Goal: Navigation & Orientation: Find specific page/section

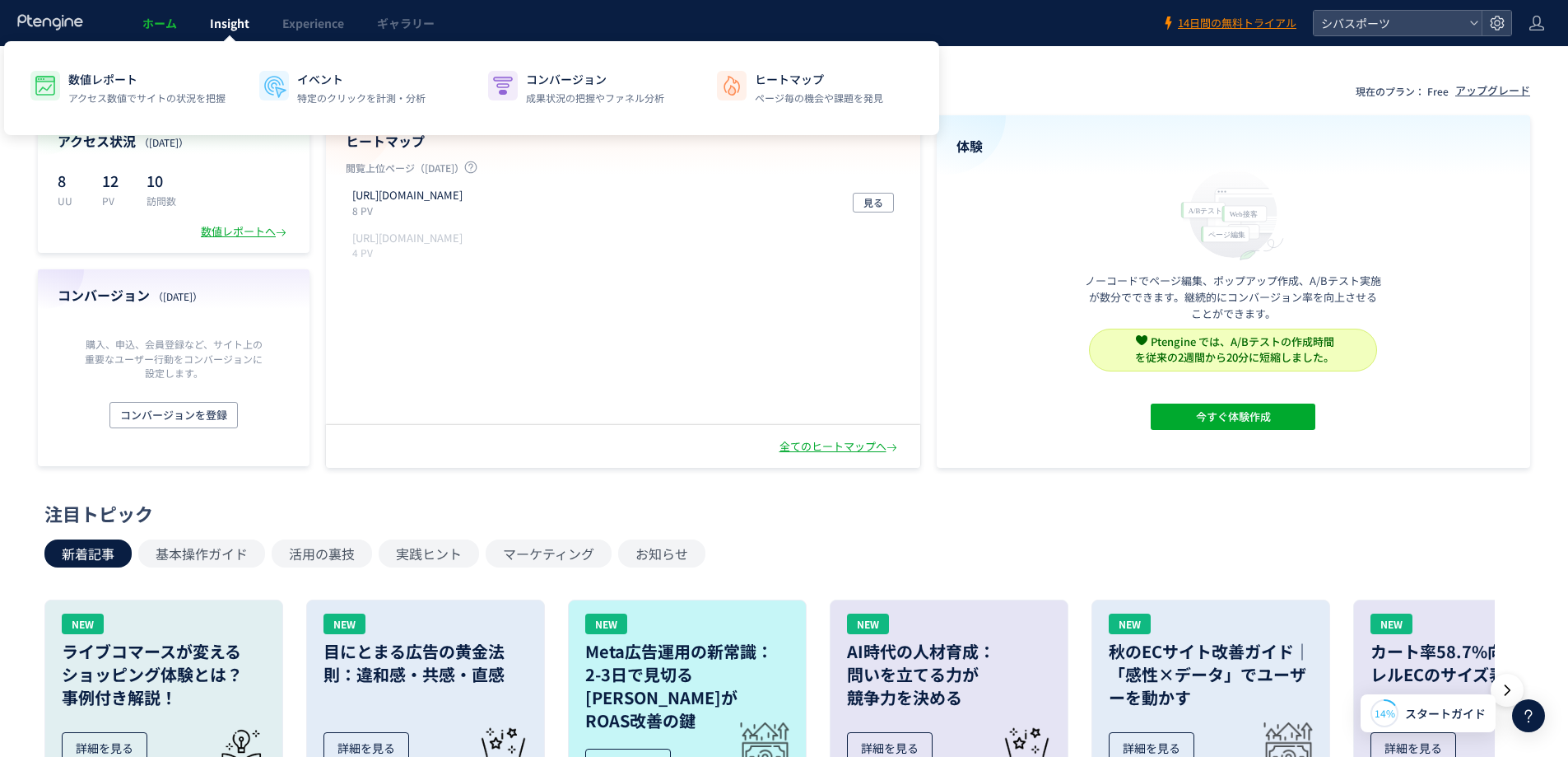
click at [214, 21] on span "Insight" at bounding box center [230, 23] width 39 height 16
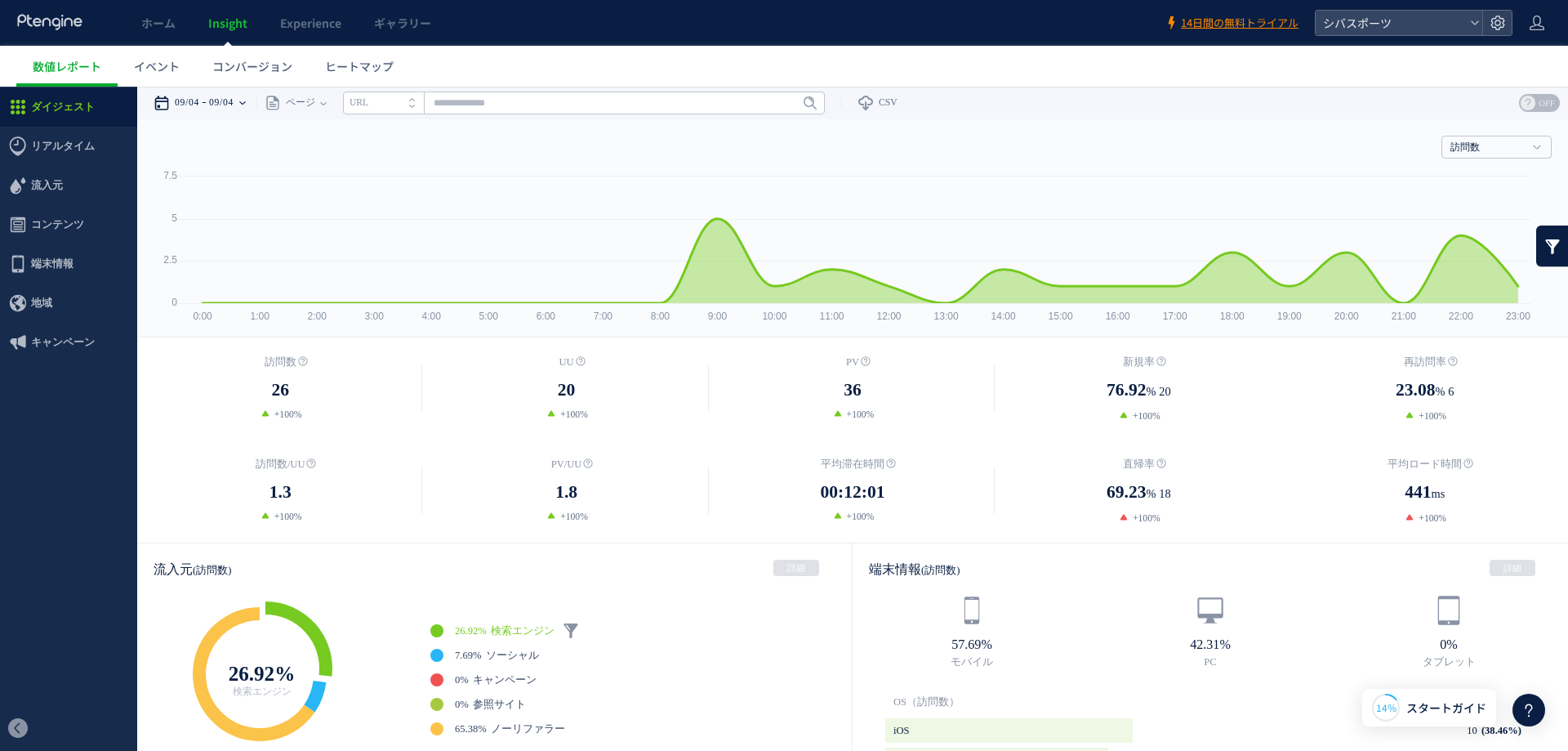
click at [246, 100] on icon at bounding box center [242, 103] width 6 height 33
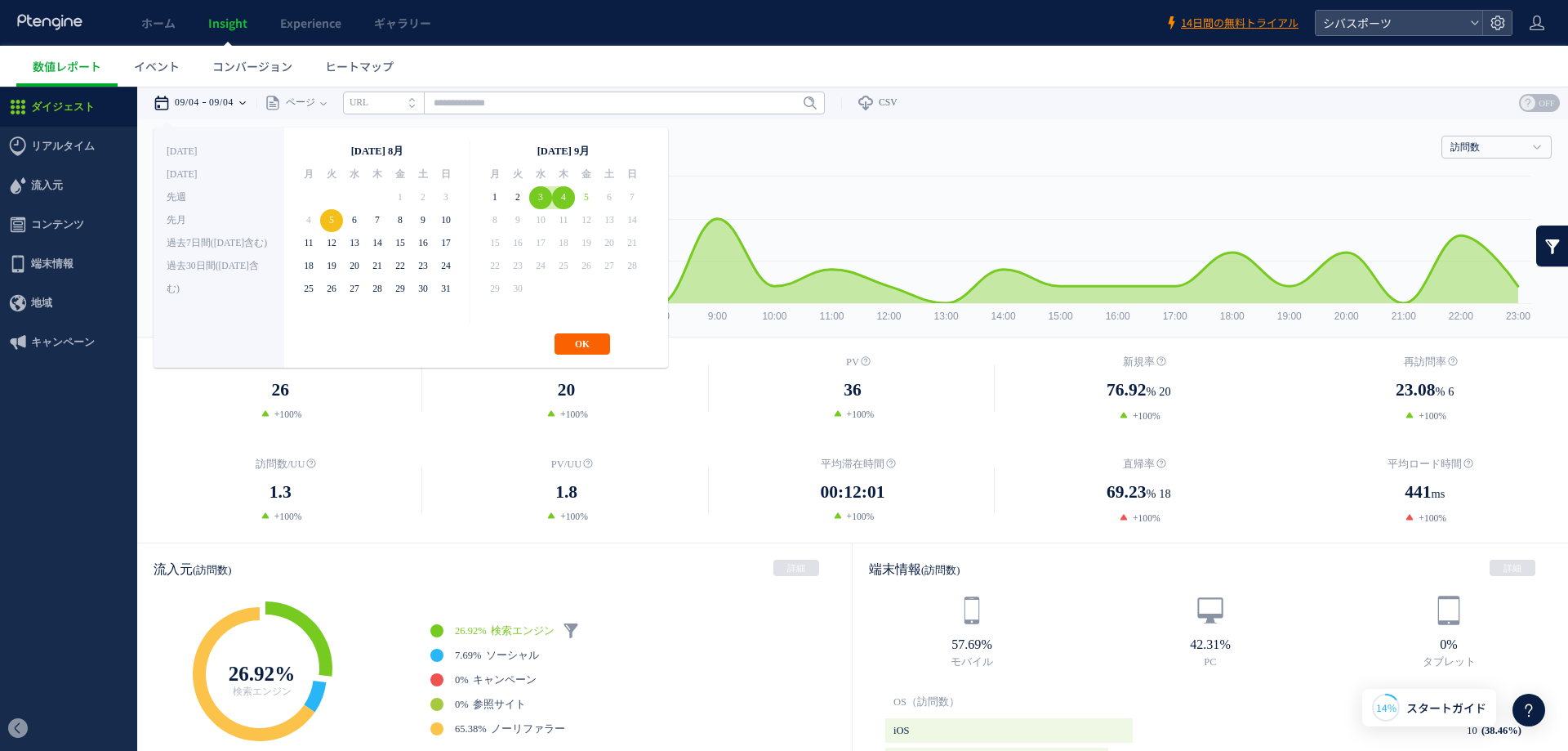
click at [586, 342] on button "OK" at bounding box center [582, 344] width 56 height 21
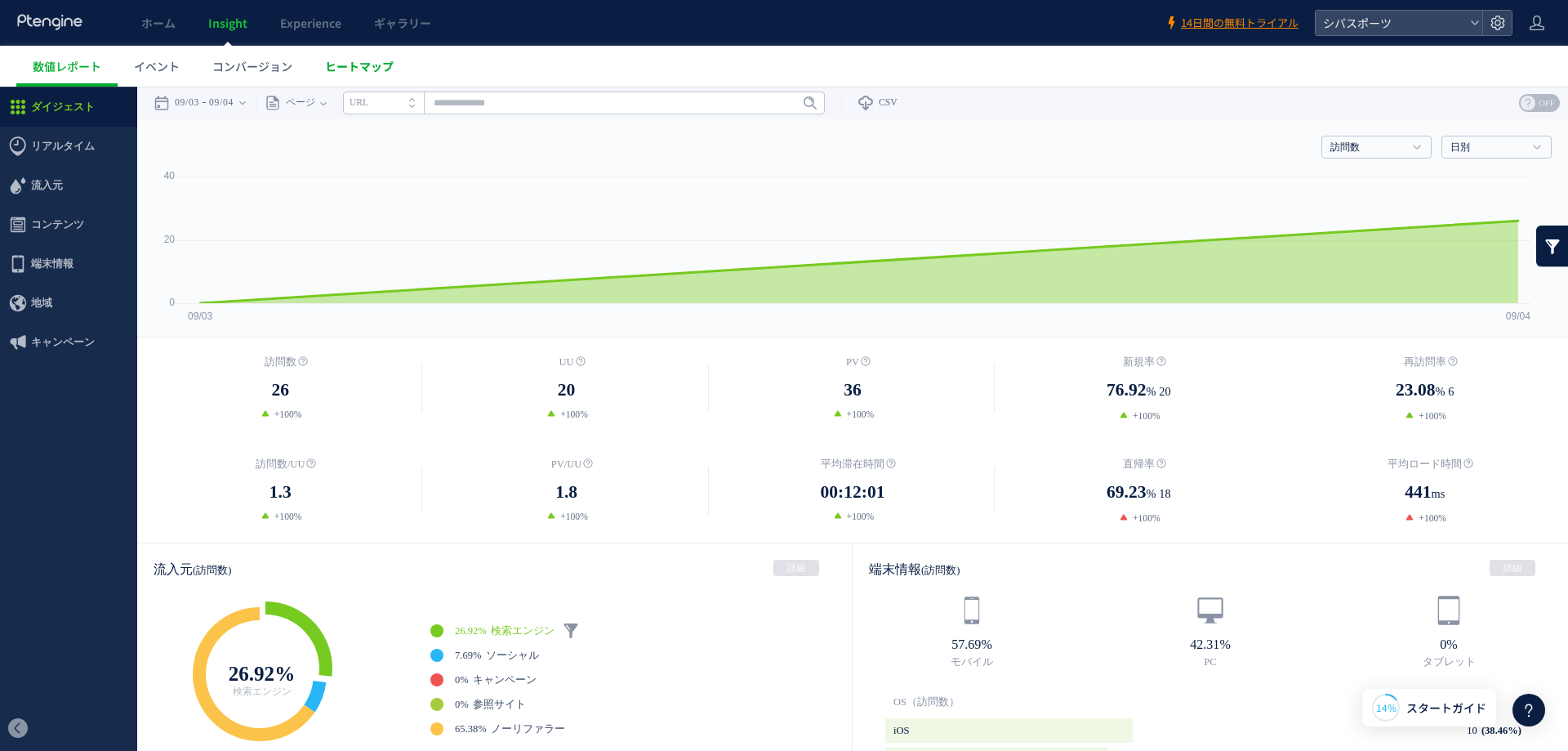
drag, startPoint x: 361, startPoint y: 60, endPoint x: 464, endPoint y: 31, distance: 107.0
click at [361, 60] on span "ヒートマップ" at bounding box center [360, 66] width 69 height 16
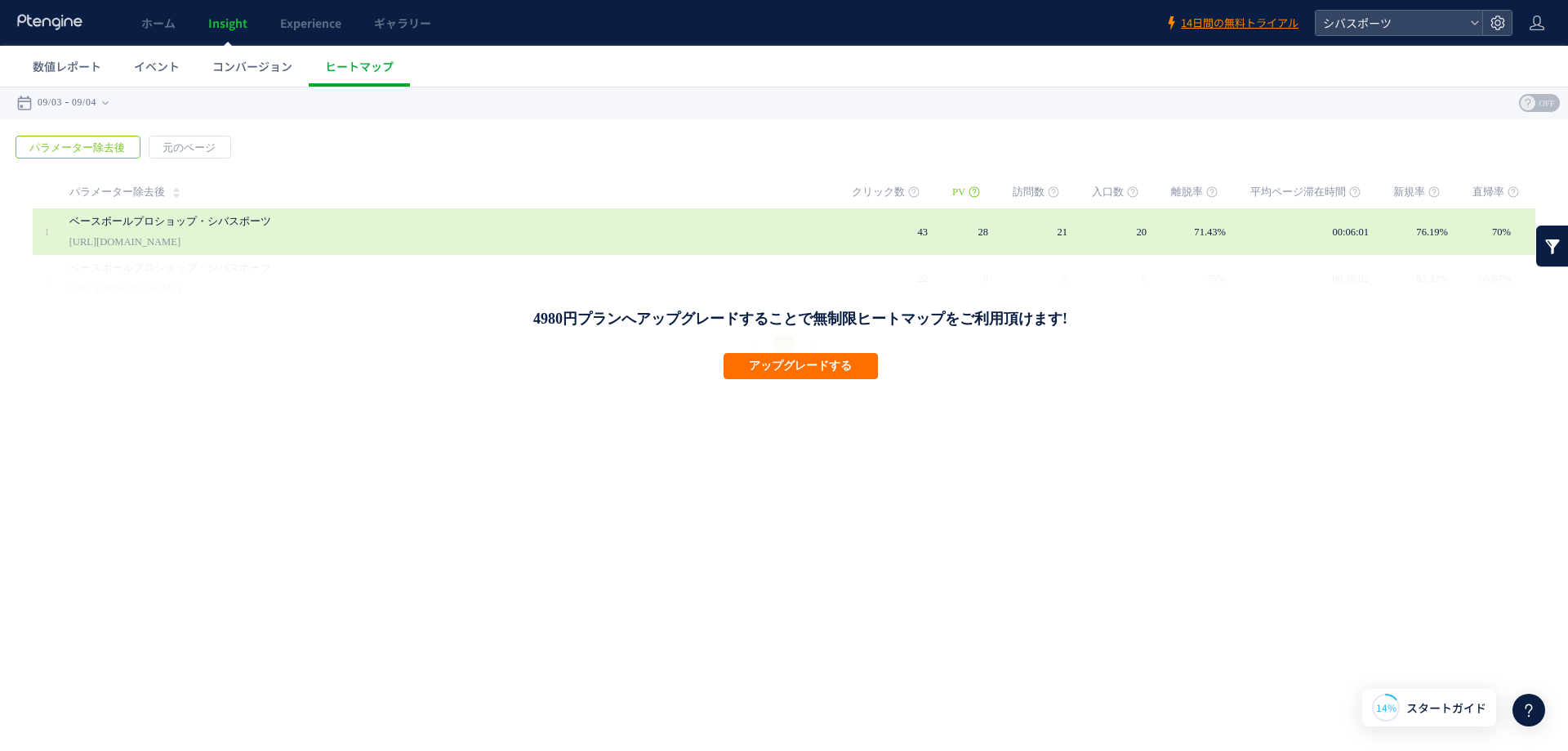
click at [215, 222] on link "ベースボールプロショップ・シバスポーツ" at bounding box center [446, 221] width 752 height 19
